Goal: Transaction & Acquisition: Subscribe to service/newsletter

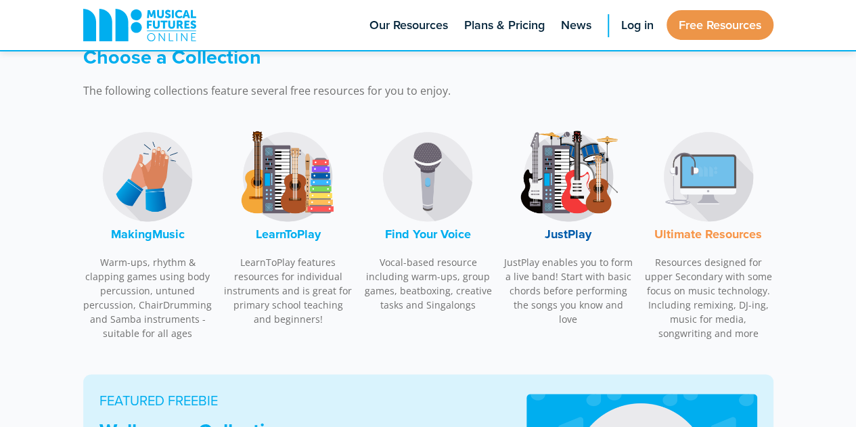
scroll to position [407, 0]
click at [555, 186] on img at bounding box center [568, 175] width 101 height 101
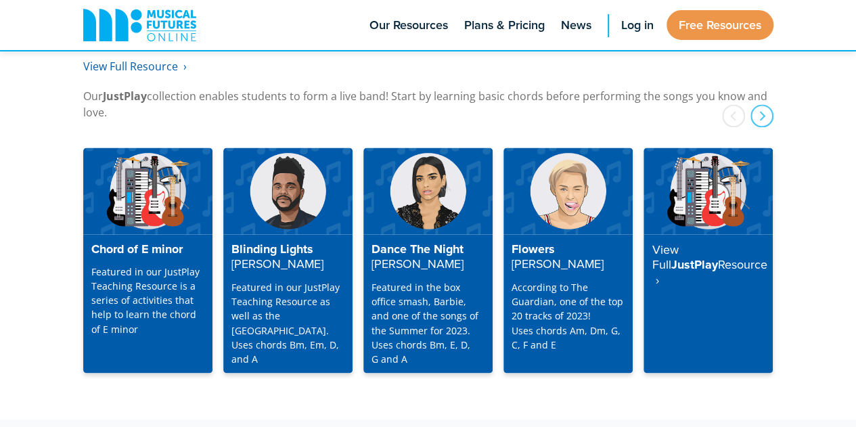
scroll to position [3524, 0]
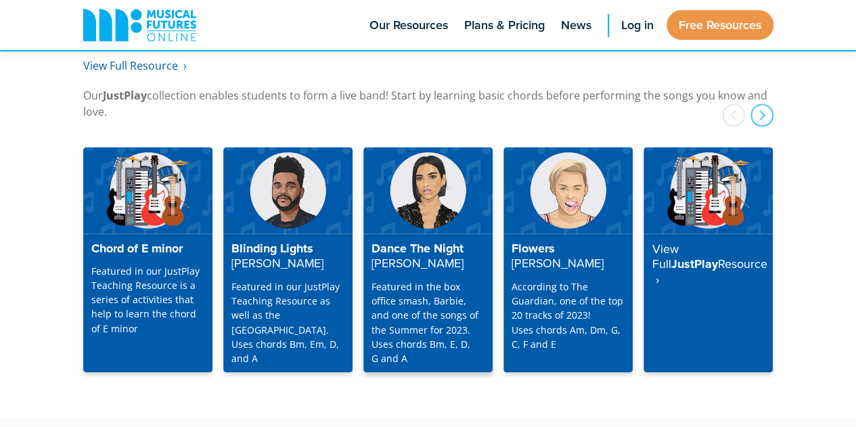
click at [394, 242] on h4 "Dance The Night Dua Lipa" at bounding box center [427, 257] width 113 height 30
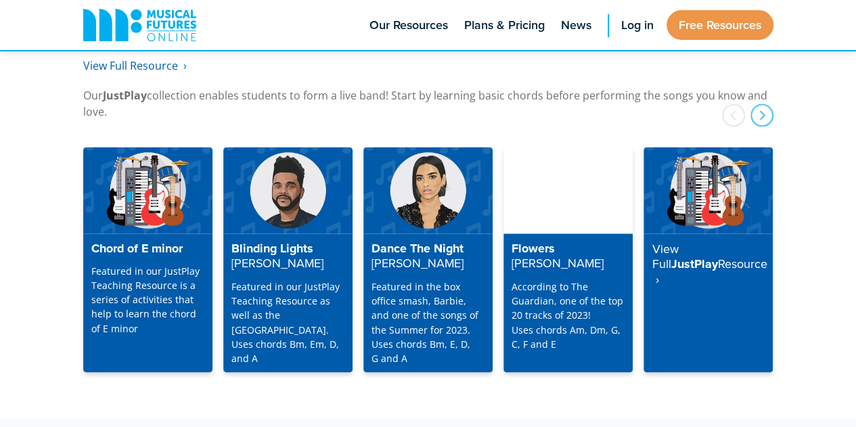
scroll to position [3524, 0]
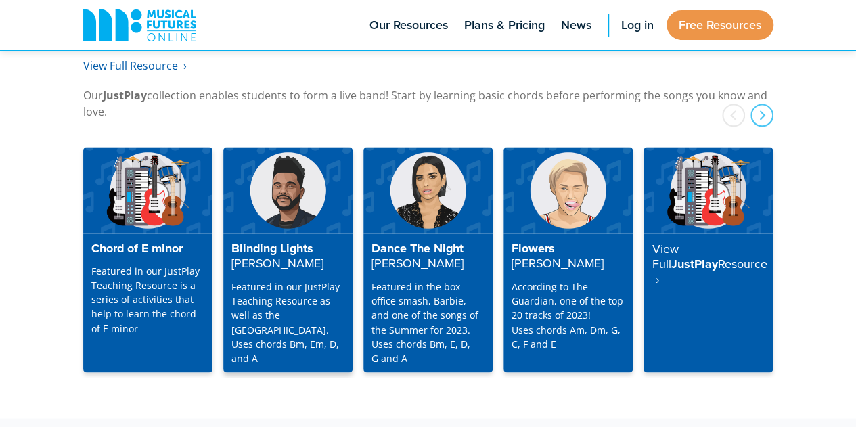
click at [251, 279] on p "Featured in our JustPlay Teaching Resource as well as the Playalong Library. Us…" at bounding box center [287, 321] width 113 height 85
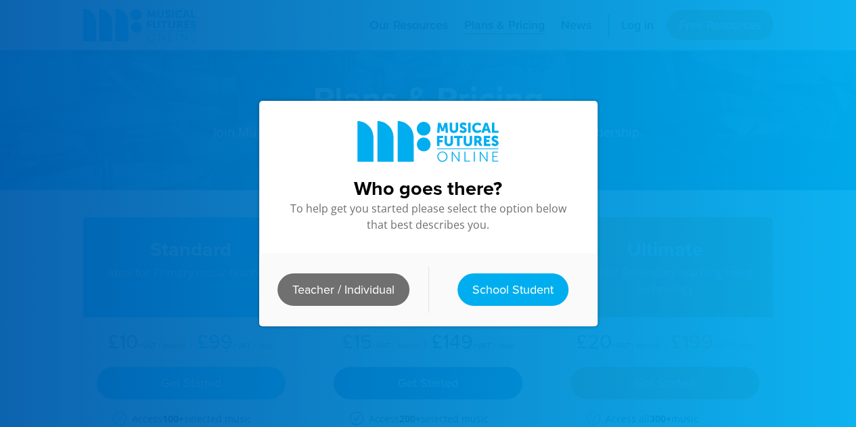
click at [341, 290] on link "Teacher / Individual" at bounding box center [343, 289] width 132 height 32
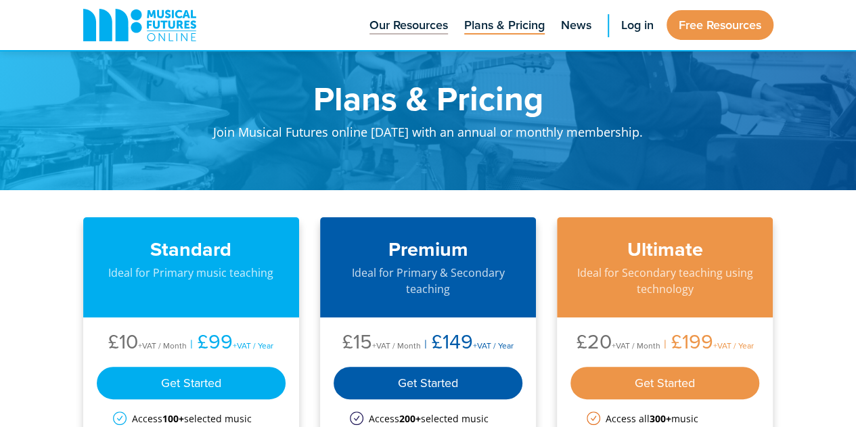
click at [415, 30] on span "Our Resources" at bounding box center [408, 25] width 78 height 18
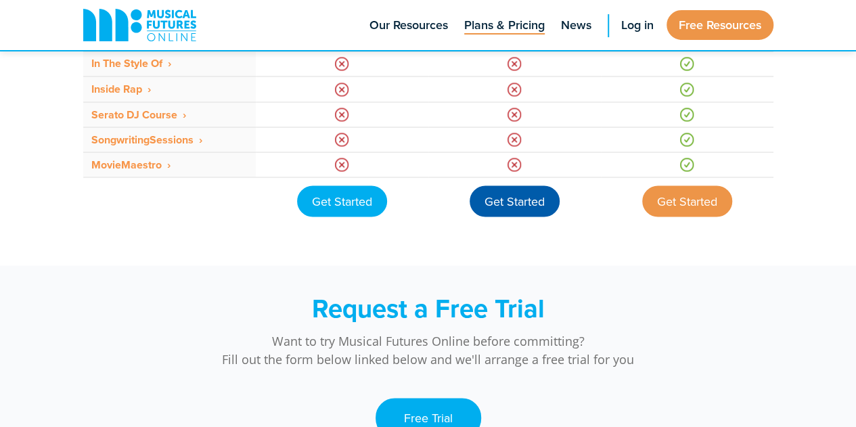
scroll to position [1334, 0]
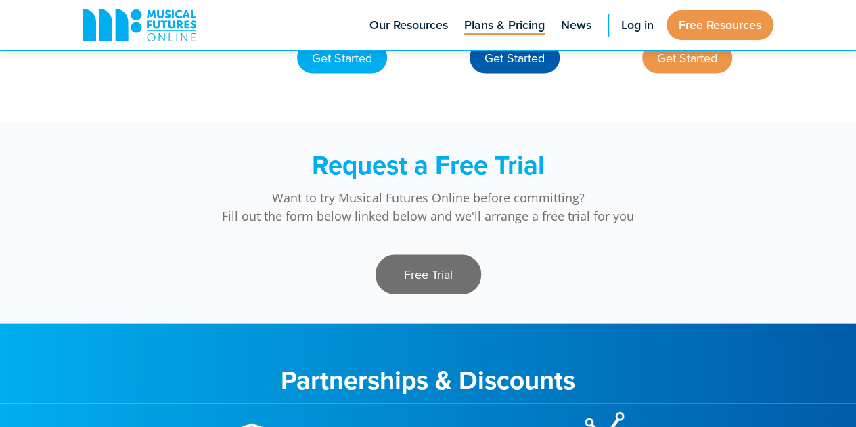
click at [407, 275] on link "Free Trial" at bounding box center [429, 274] width 106 height 39
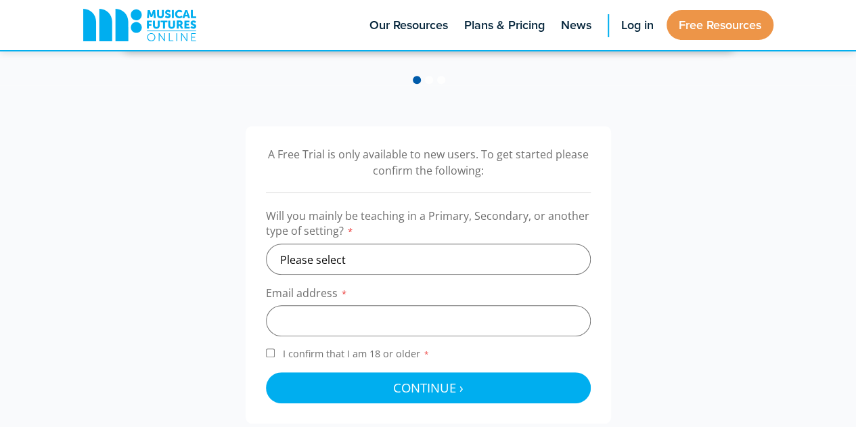
scroll to position [371, 0]
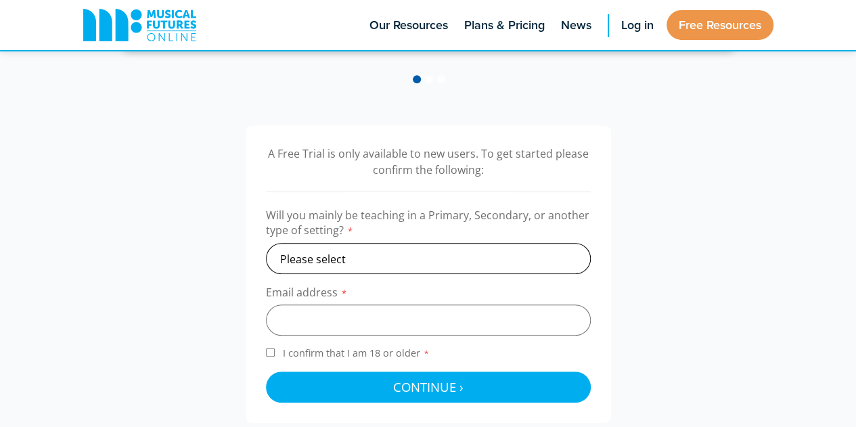
click at [399, 251] on select "Please select Primary Secondary Other" at bounding box center [428, 258] width 325 height 31
select select "primary"
click at [266, 243] on select "Please select Primary Secondary Other" at bounding box center [428, 258] width 325 height 31
click at [357, 324] on input "email" at bounding box center [428, 319] width 325 height 31
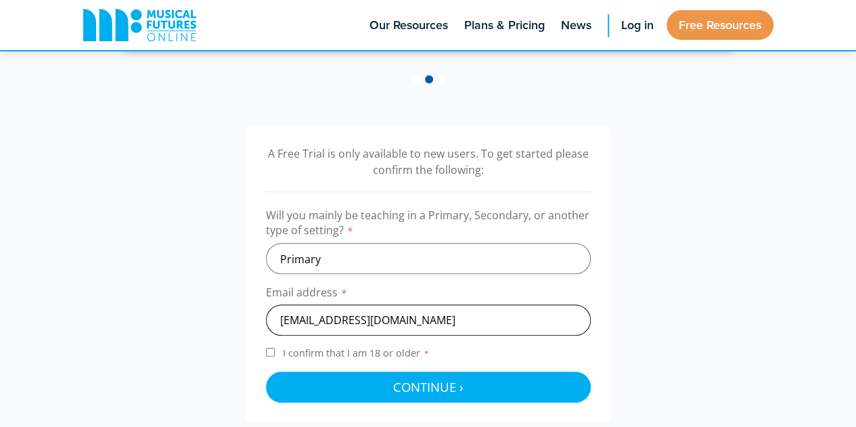
type input "mairi.mclennan@gmail.com"
click at [263, 346] on div "A Free Trial is only available to new users. To get started please confirm the …" at bounding box center [428, 274] width 365 height 298
click at [268, 350] on input "I confirm that I am 18 or older *" at bounding box center [270, 352] width 9 height 9
checkbox input "true"
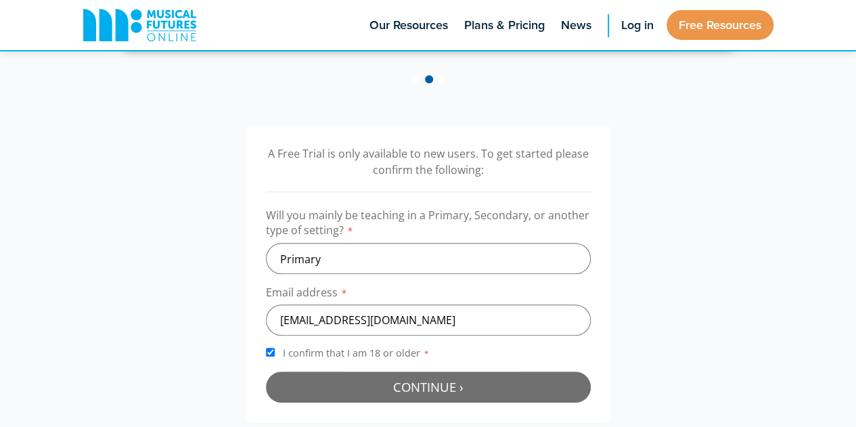
click at [361, 385] on button "Continue › Checking your details..." at bounding box center [428, 386] width 325 height 31
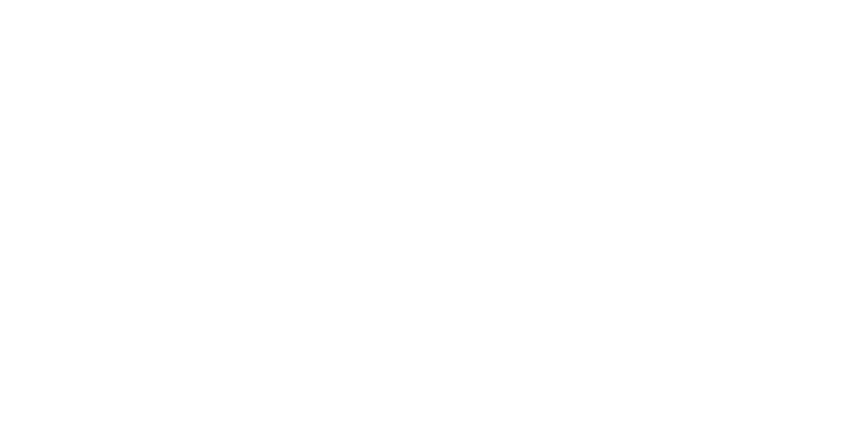
scroll to position [441, 0]
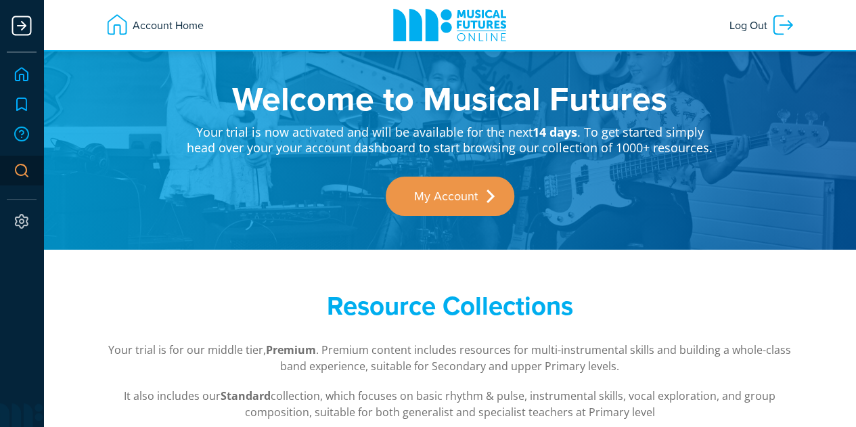
click at [21, 76] on link "Home" at bounding box center [22, 75] width 30 height 30
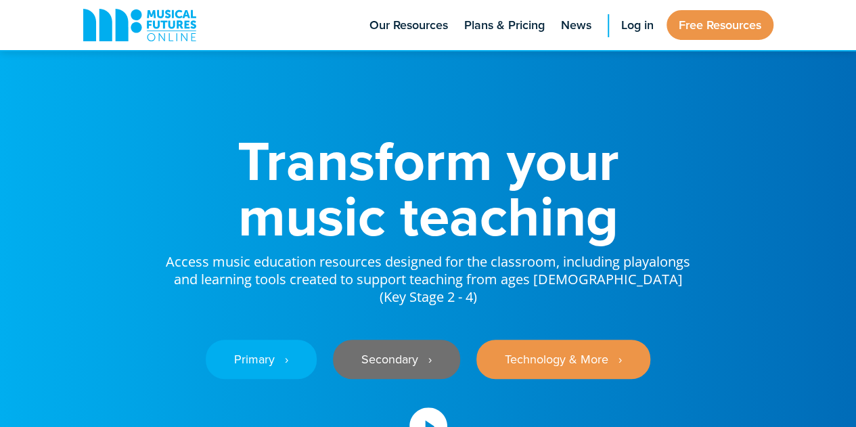
click at [393, 348] on link "Secondary ‎‏‏‎ ‎ ›" at bounding box center [396, 359] width 127 height 39
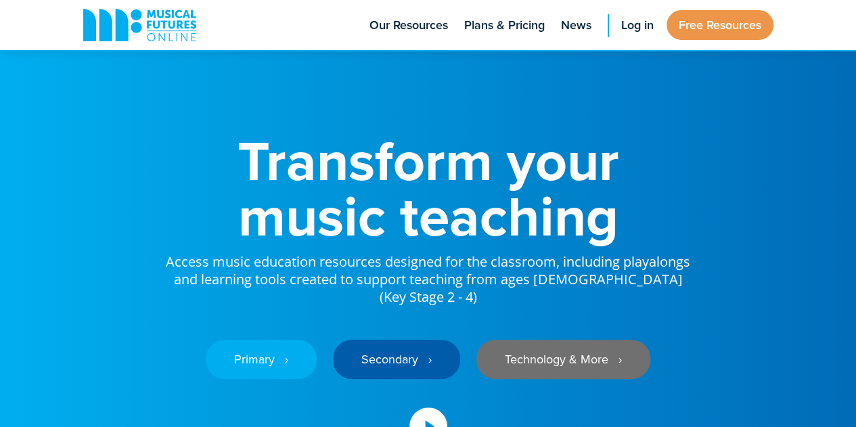
click at [595, 340] on link "Technology & More ‎‏‏‎ ‎ ›" at bounding box center [563, 359] width 174 height 39
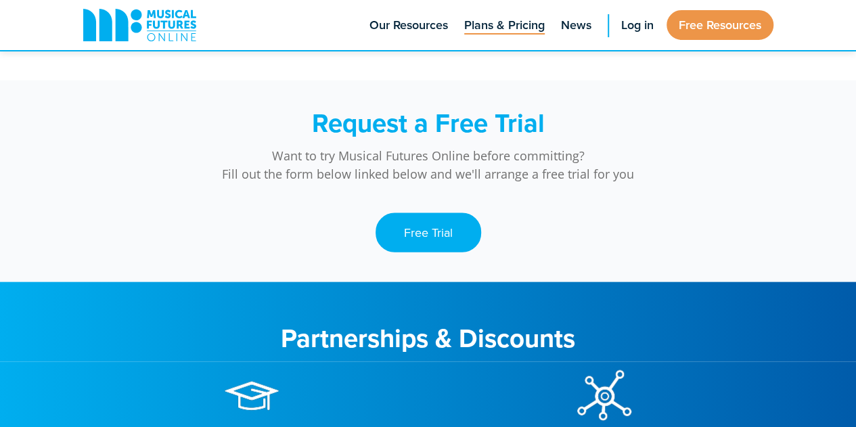
scroll to position [1377, 0]
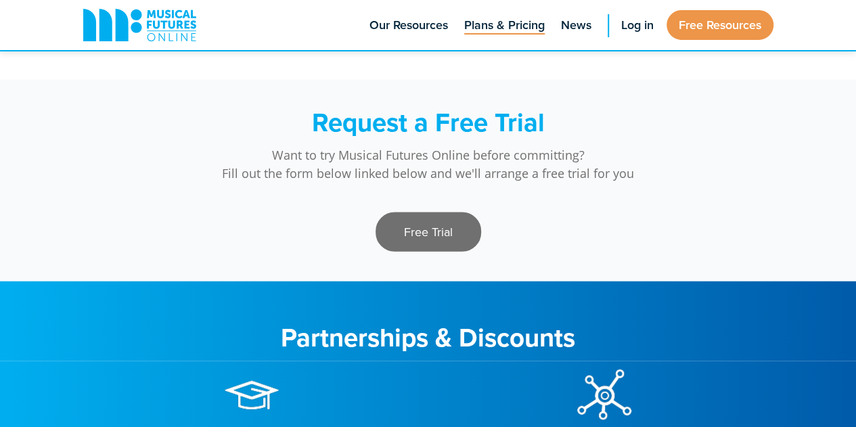
click at [444, 235] on link "Free Trial" at bounding box center [429, 231] width 106 height 39
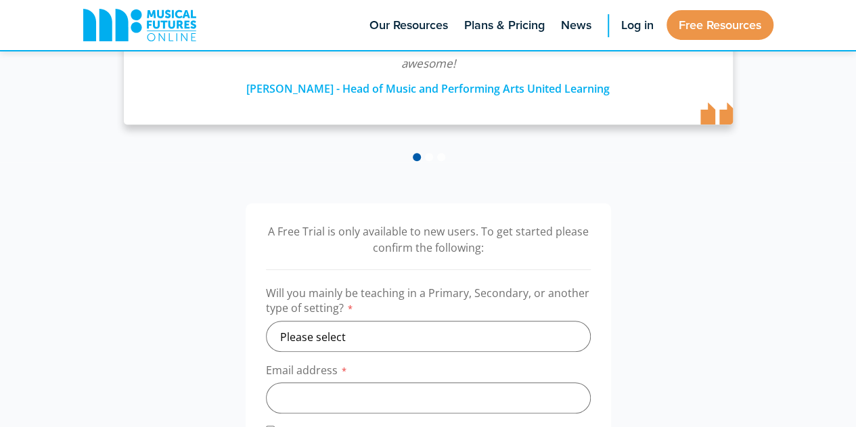
scroll to position [294, 0]
click at [423, 331] on select "Please select Primary Secondary Other" at bounding box center [428, 335] width 325 height 31
select select "secondary"
click at [266, 320] on select "Please select Primary Secondary Other" at bounding box center [428, 335] width 325 height 31
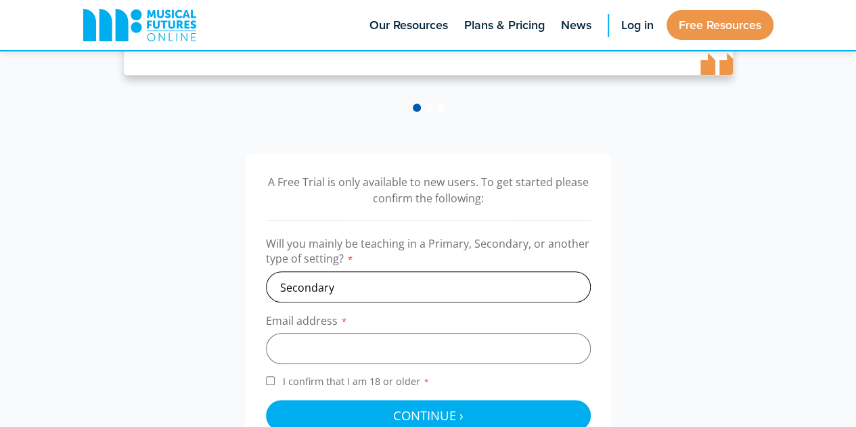
scroll to position [407, 0]
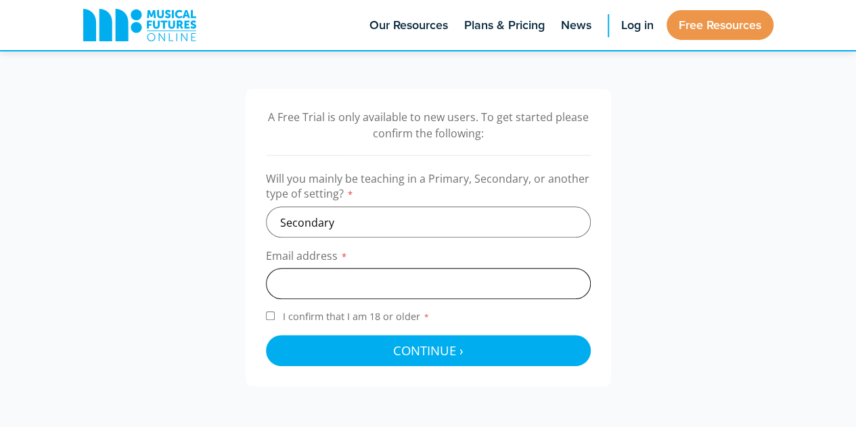
click at [398, 281] on input "email" at bounding box center [428, 283] width 325 height 31
click at [369, 283] on input "mairi.mclennan" at bounding box center [428, 283] width 325 height 31
type input "mairi.mclennan@jamesgillespies.edin.sch.uk"
click at [271, 314] on input "I confirm that I am 18 or older *" at bounding box center [270, 315] width 9 height 9
checkbox input "true"
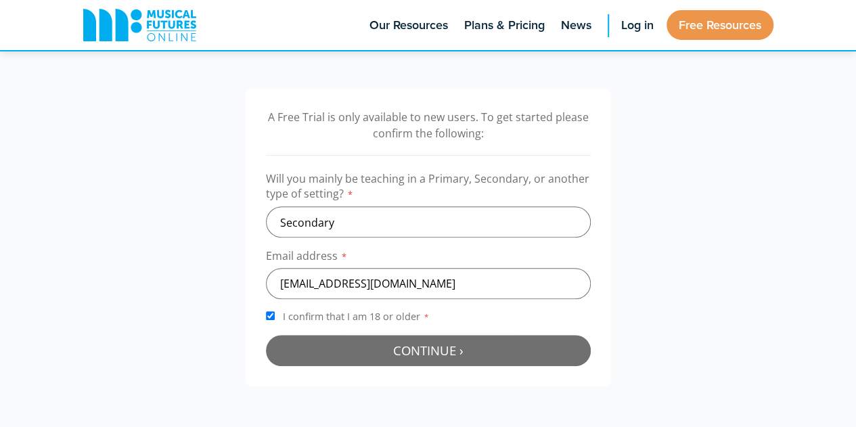
click at [406, 352] on span "Continue ›" at bounding box center [428, 350] width 70 height 17
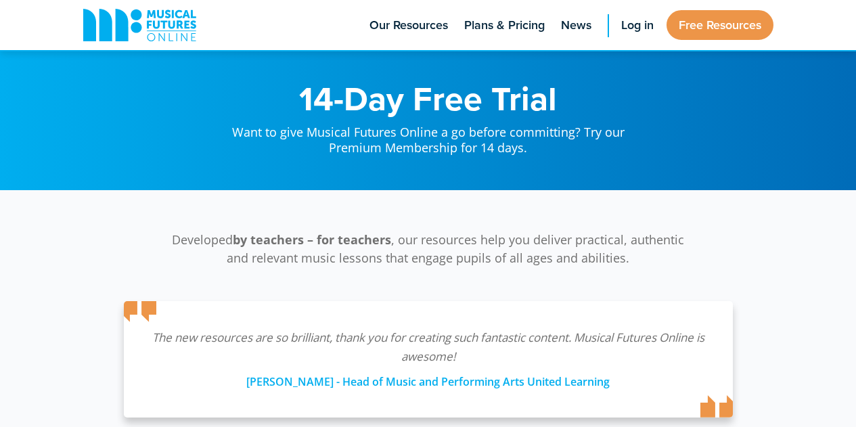
scroll to position [441, 0]
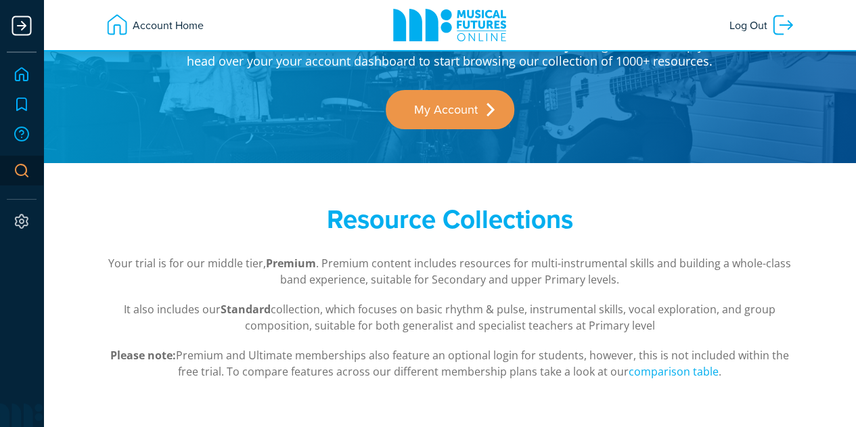
scroll to position [19, 0]
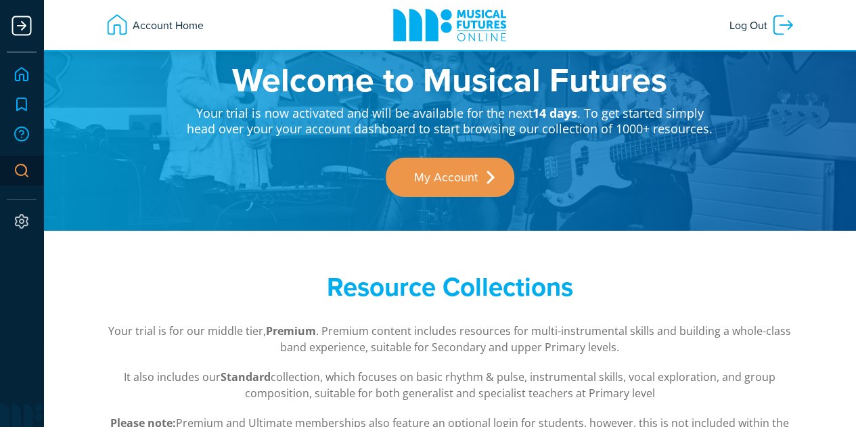
click at [23, 72] on link "Home" at bounding box center [22, 75] width 30 height 30
